Goal: Check status: Check status

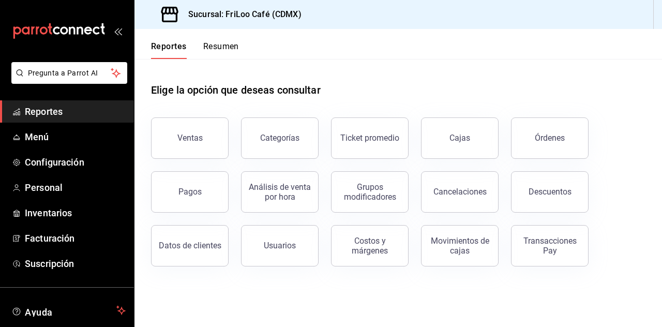
click at [542, 248] on div "Transacciones Pay" at bounding box center [550, 246] width 64 height 20
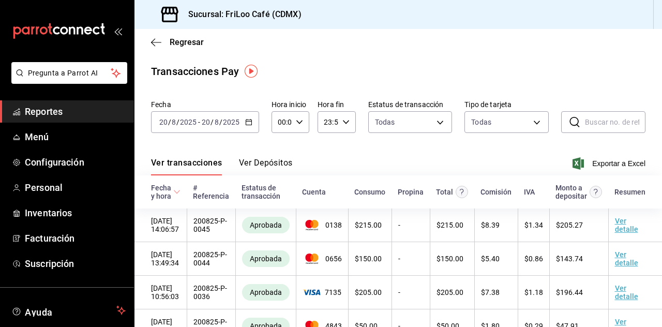
click at [251, 121] on icon "button" at bounding box center [248, 121] width 7 height 7
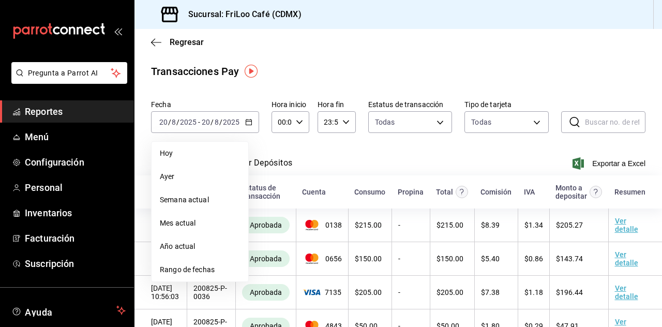
click at [190, 148] on span "Hoy" at bounding box center [200, 153] width 80 height 11
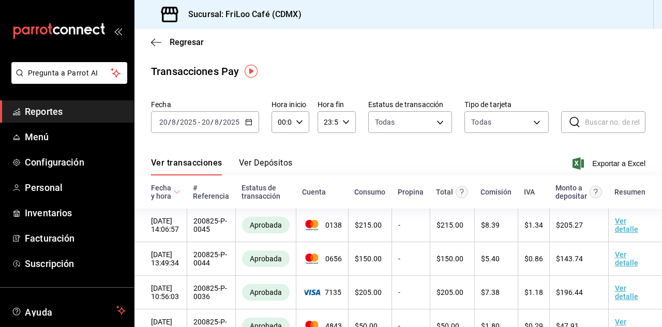
click at [226, 120] on input "2025" at bounding box center [231, 122] width 18 height 8
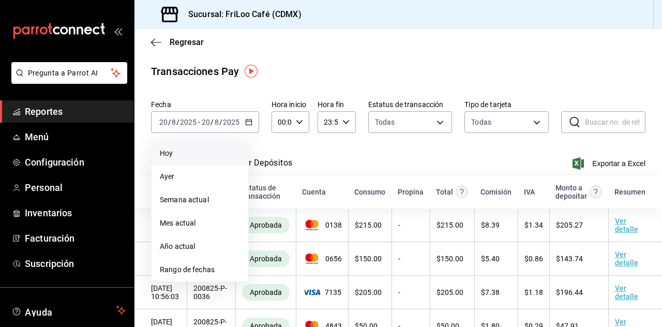
click at [179, 155] on span "Hoy" at bounding box center [200, 153] width 80 height 11
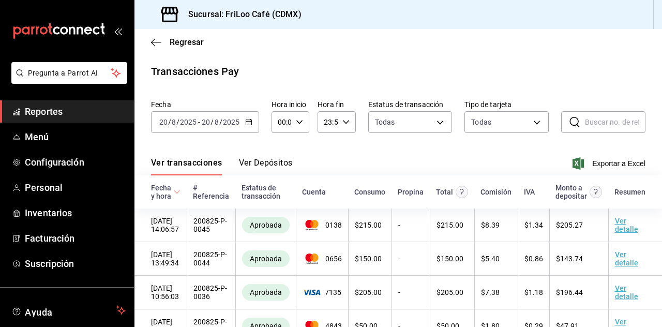
click at [236, 118] on input "2025" at bounding box center [231, 122] width 18 height 8
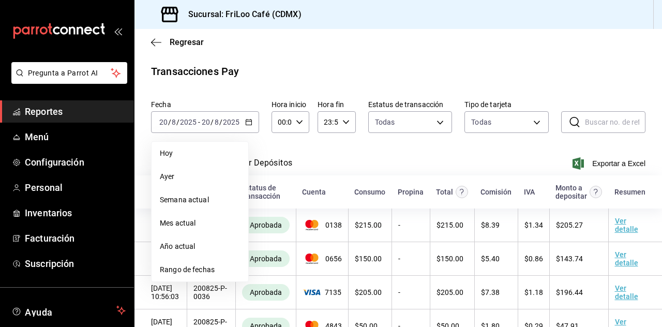
click at [165, 159] on li "Hoy" at bounding box center [199, 153] width 97 height 23
click at [178, 156] on div "Ver transacciones Ver Depósitos Exportar a Excel" at bounding box center [398, 160] width 494 height 30
click at [178, 159] on button "Ver transacciones" at bounding box center [186, 167] width 71 height 18
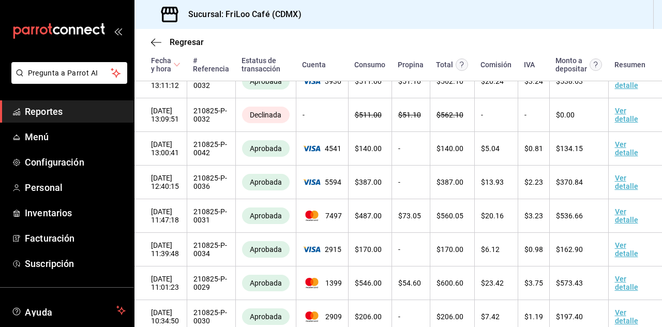
scroll to position [202, 0]
